Goal: Communication & Community: Participate in discussion

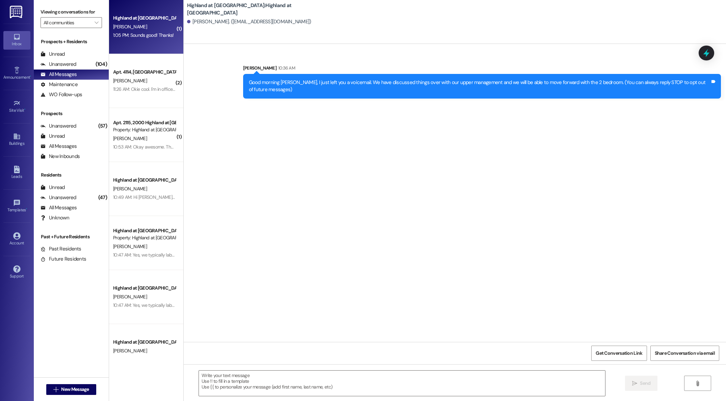
click at [141, 31] on div "[PERSON_NAME]" at bounding box center [144, 27] width 64 height 8
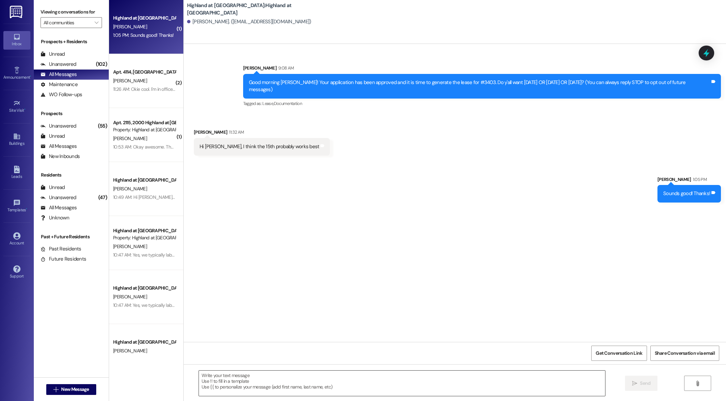
click at [299, 380] on textarea at bounding box center [402, 383] width 406 height 25
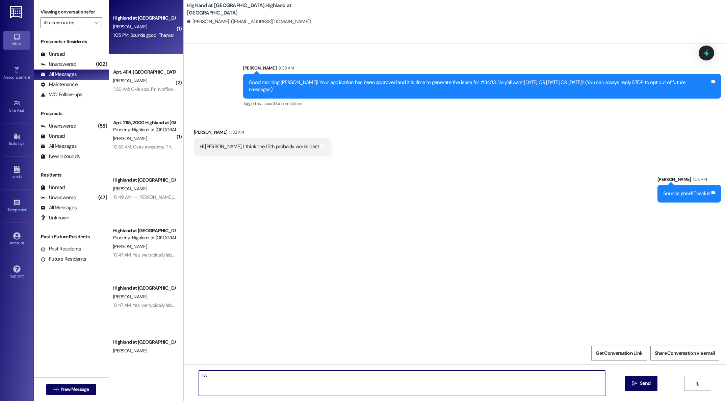
type textarea "n"
type textarea "N"
type textarea "T"
type textarea "We have just generated your lease and you can review it in your email. If every…"
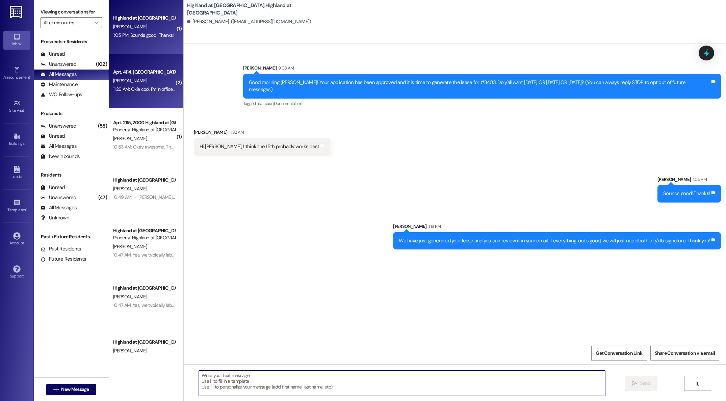
click at [150, 84] on div "[PERSON_NAME]" at bounding box center [144, 81] width 64 height 8
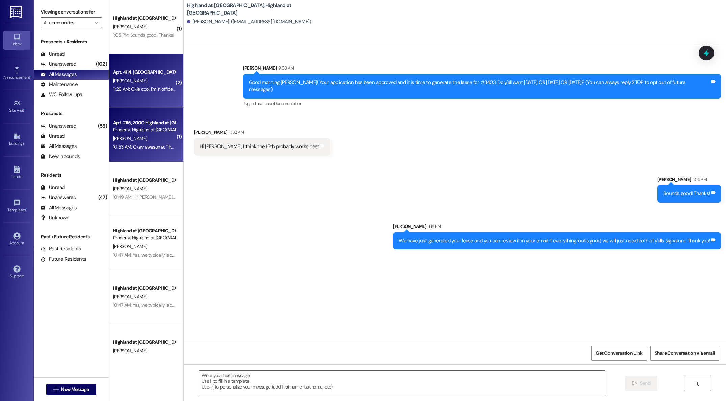
scroll to position [855, 0]
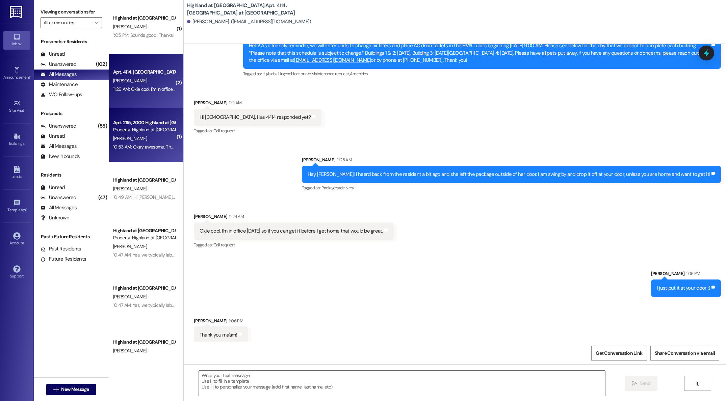
click at [136, 134] on div "[PERSON_NAME]" at bounding box center [144, 138] width 64 height 8
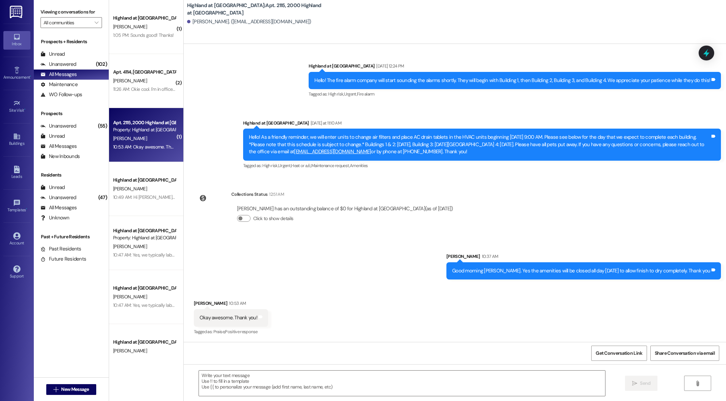
scroll to position [4846, 0]
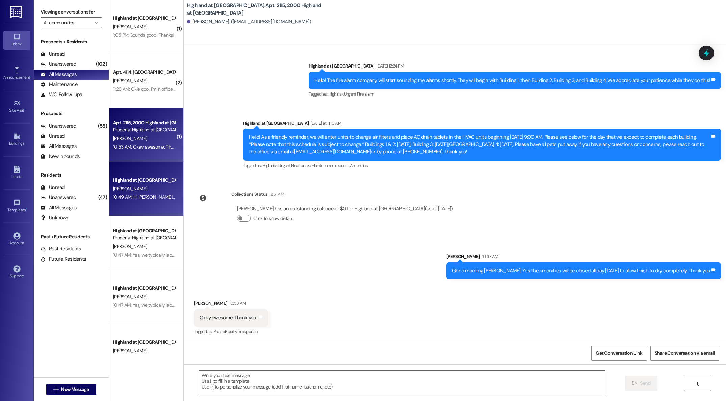
click at [130, 192] on div "[PERSON_NAME]" at bounding box center [144, 189] width 64 height 8
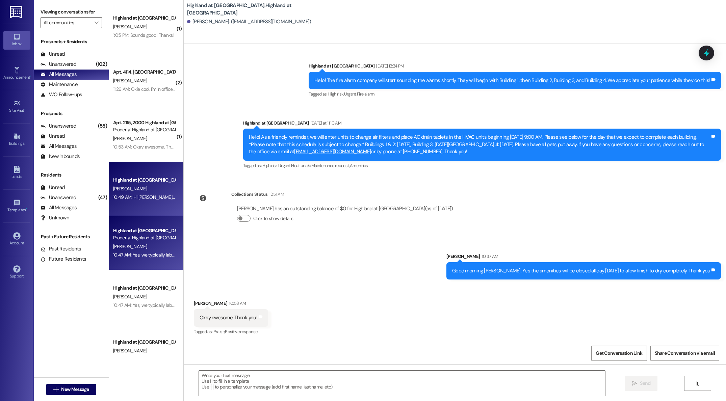
scroll to position [145, 0]
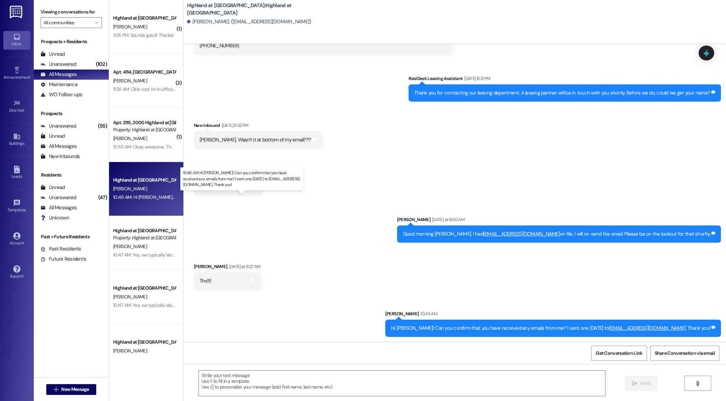
click at [138, 196] on div "10:49 AM: Hi [PERSON_NAME]! Can you confirm that you have received any emails f…" at bounding box center [270, 197] width 314 height 6
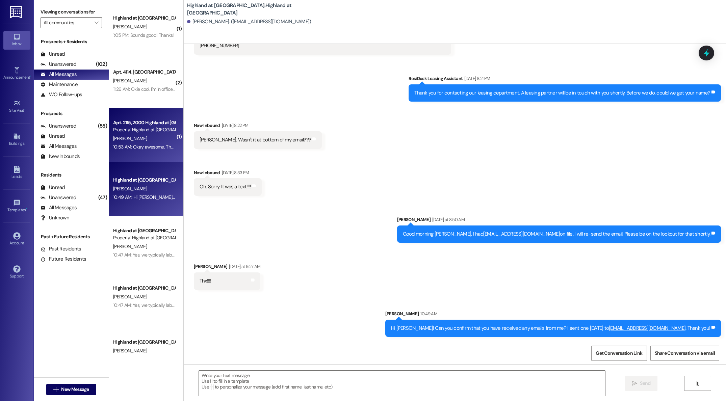
click at [131, 142] on div "[PERSON_NAME]" at bounding box center [144, 138] width 64 height 8
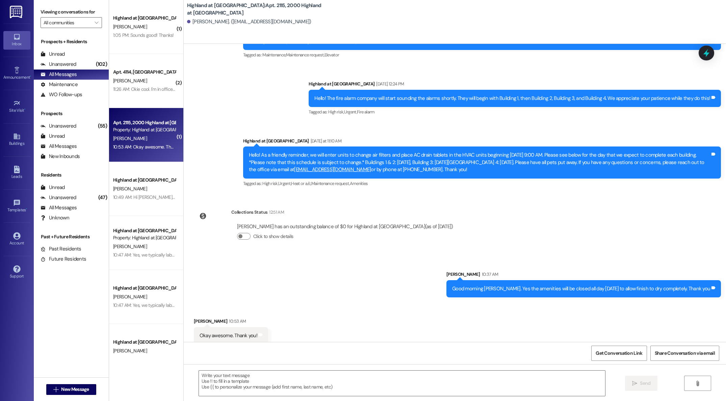
scroll to position [4846, 0]
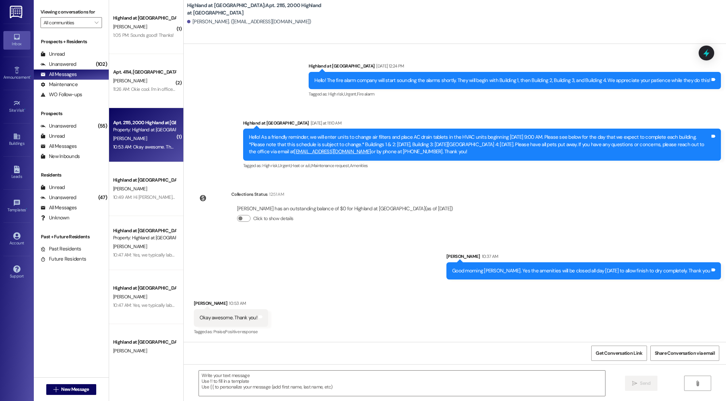
click at [194, 319] on div "Okay awesome. Thank you! Tags and notes" at bounding box center [231, 317] width 74 height 17
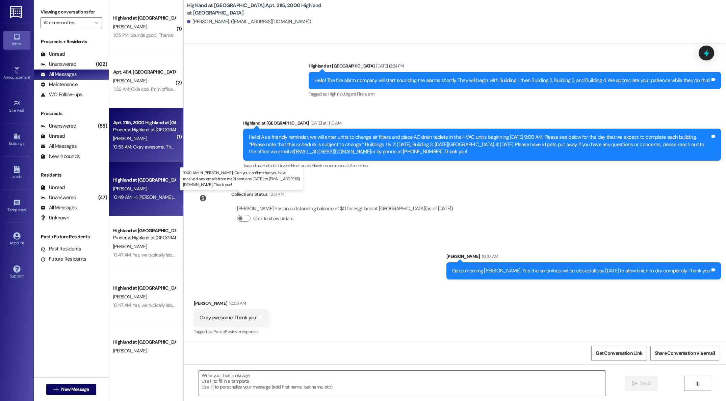
click at [136, 195] on div "10:49 AM: Hi [PERSON_NAME]! Can you confirm that you have received any emails f…" at bounding box center [270, 197] width 314 height 6
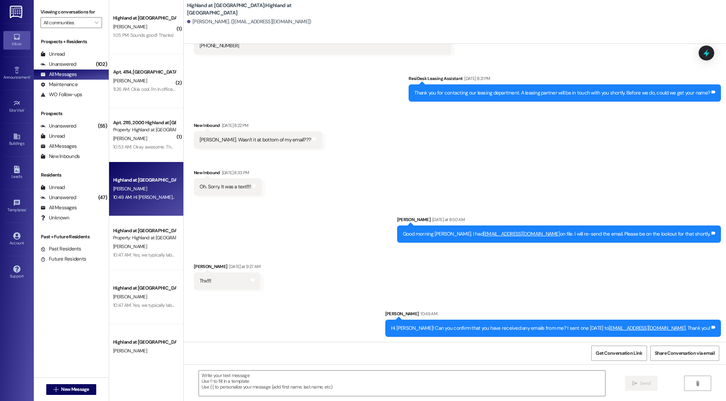
scroll to position [146, 0]
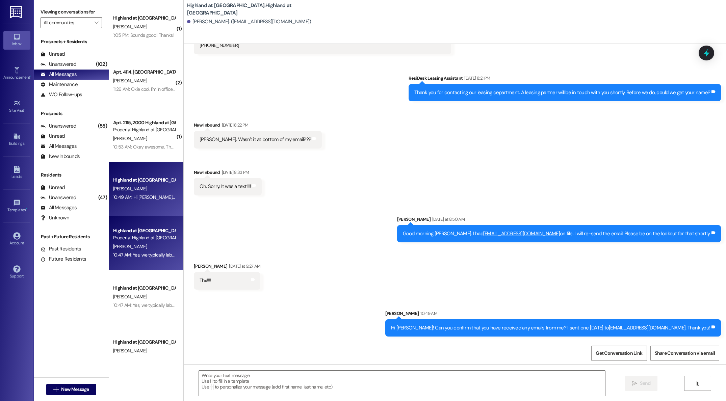
click at [134, 244] on div "[PERSON_NAME]" at bounding box center [144, 247] width 64 height 8
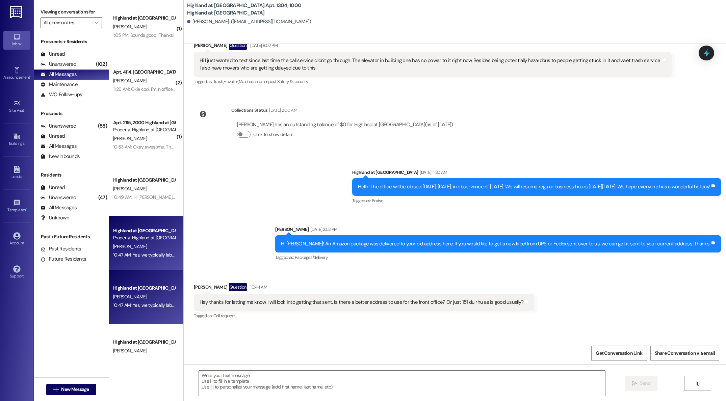
scroll to position [11539, 0]
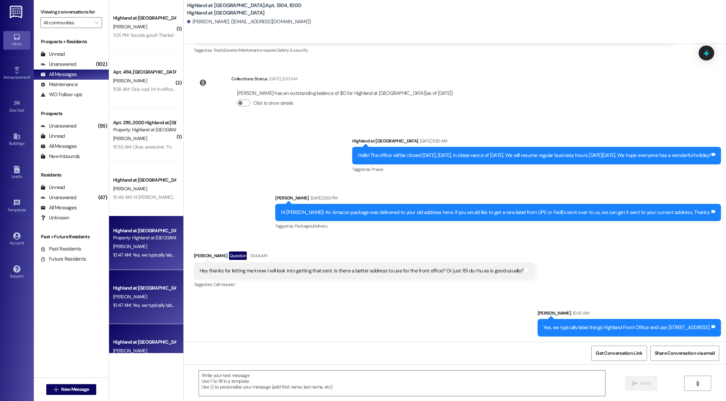
click at [135, 347] on div "[PERSON_NAME]" at bounding box center [144, 351] width 64 height 8
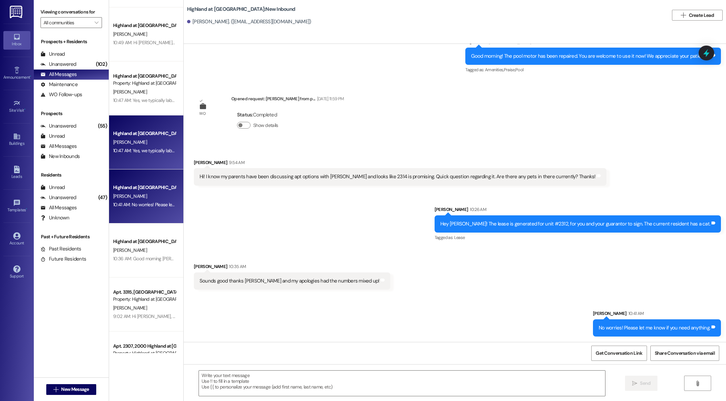
scroll to position [224, 0]
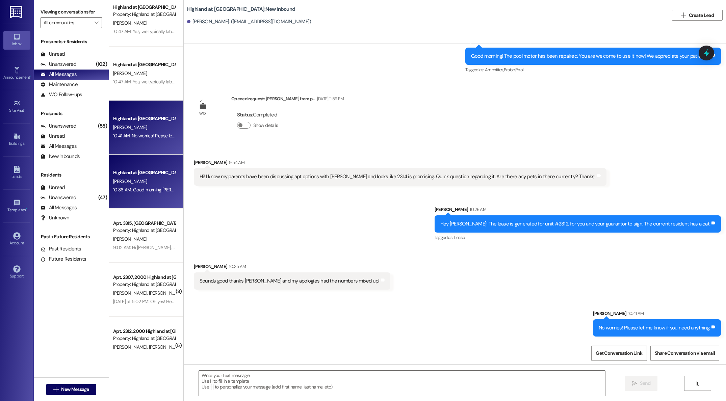
click at [118, 189] on div "10:36 AM: Good morning [PERSON_NAME], I just left you a voicemail. We have disc…" at bounding box center [354, 190] width 482 height 6
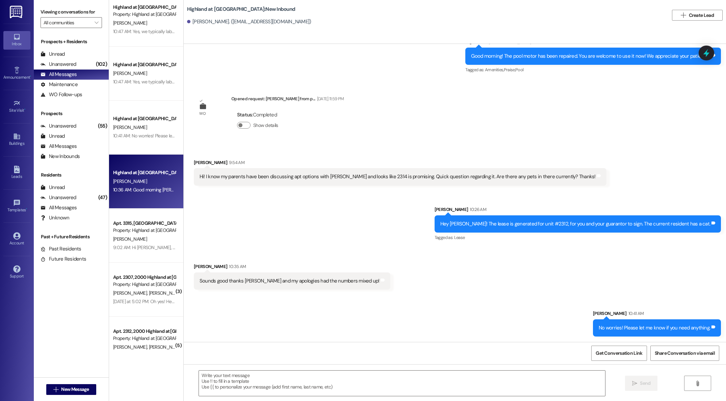
scroll to position [225, 0]
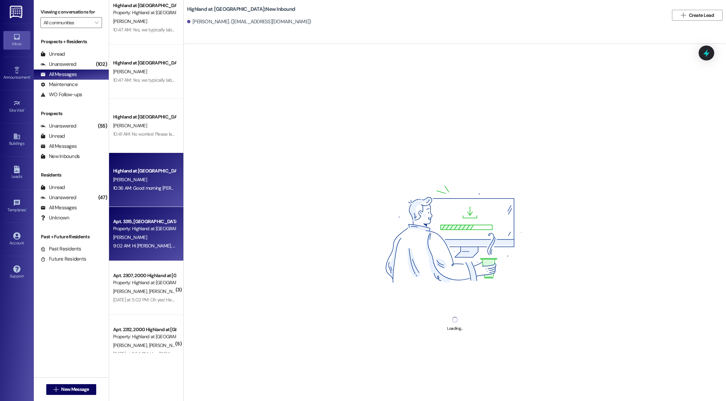
click at [132, 229] on div "Property: Highland at [GEOGRAPHIC_DATA]" at bounding box center [144, 228] width 62 height 7
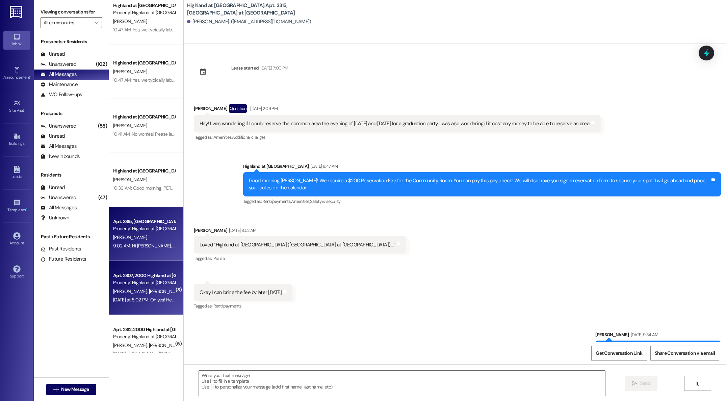
scroll to position [2888, 0]
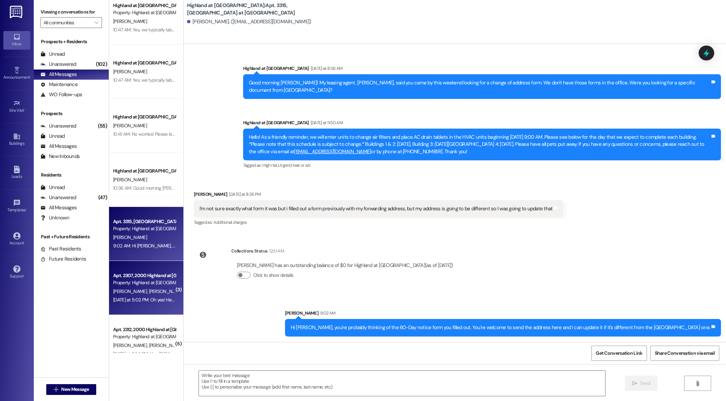
click at [145, 284] on div "Property: Highland at [GEOGRAPHIC_DATA]" at bounding box center [144, 282] width 62 height 7
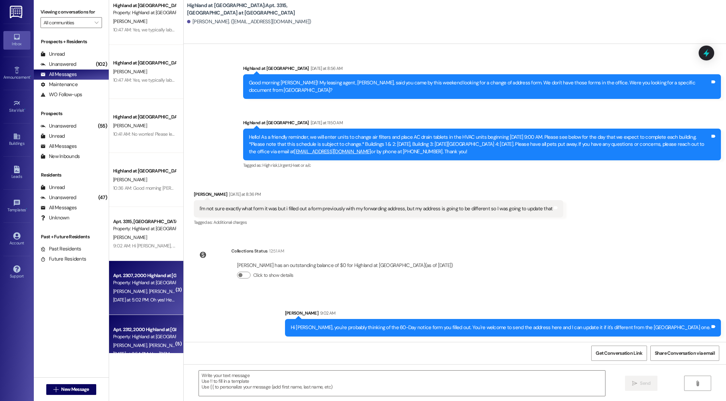
click at [144, 334] on div "Property: Highland at [GEOGRAPHIC_DATA]" at bounding box center [144, 336] width 62 height 7
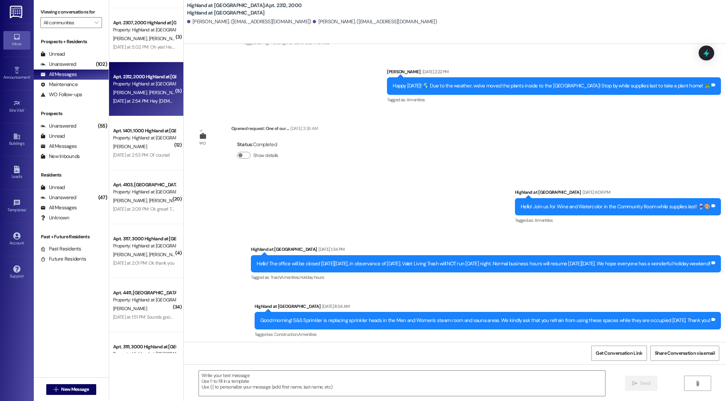
scroll to position [2914, 0]
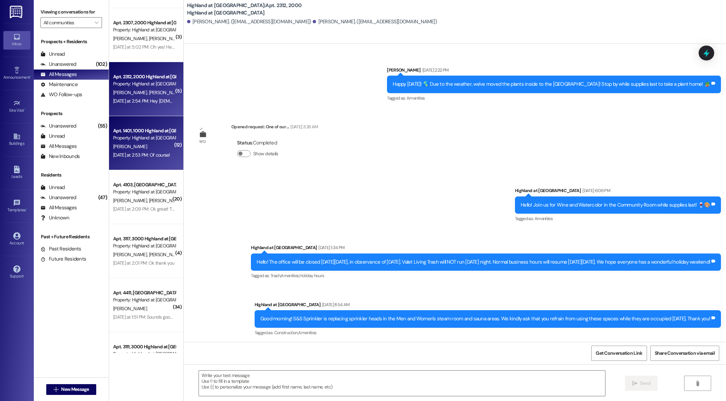
click at [135, 153] on div "[DATE] at 2:53 PM: Of course! [DATE] at 2:53 PM: Of course!" at bounding box center [141, 155] width 57 height 6
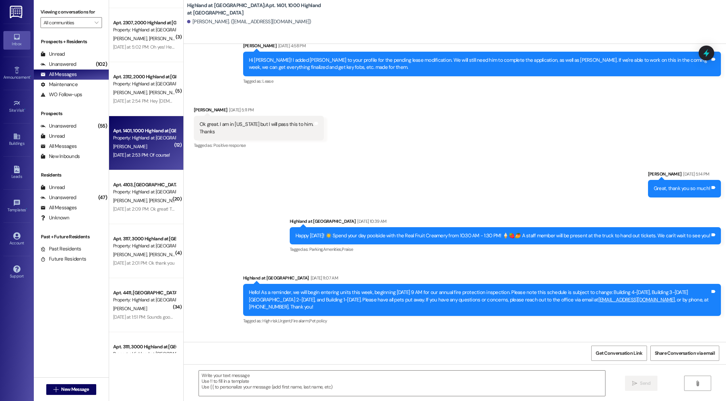
scroll to position [3580, 0]
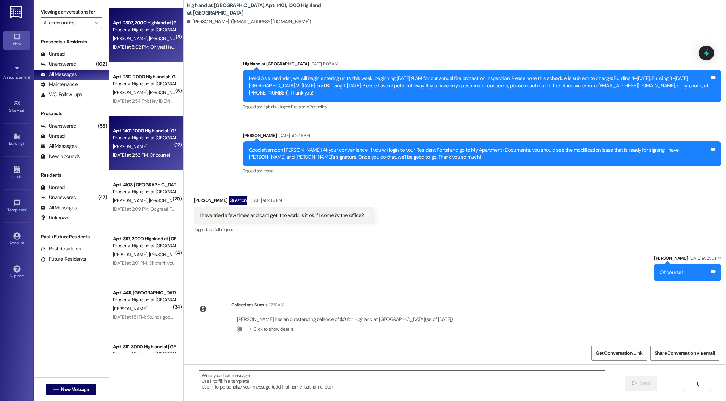
click at [154, 34] on div "Apt. 2307, 2000 Highland at [GEOGRAPHIC_DATA] Property: [GEOGRAPHIC_DATA] at [G…" at bounding box center [144, 27] width 64 height 16
